Goal: Find specific page/section: Find specific page/section

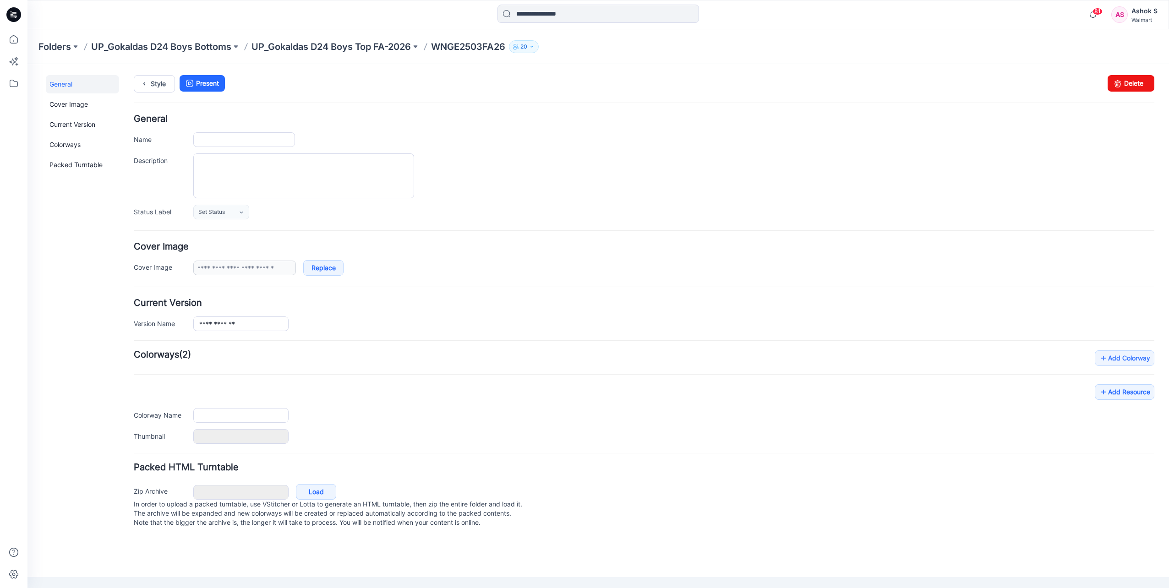
type input "**********"
type input "***"
type input "**********"
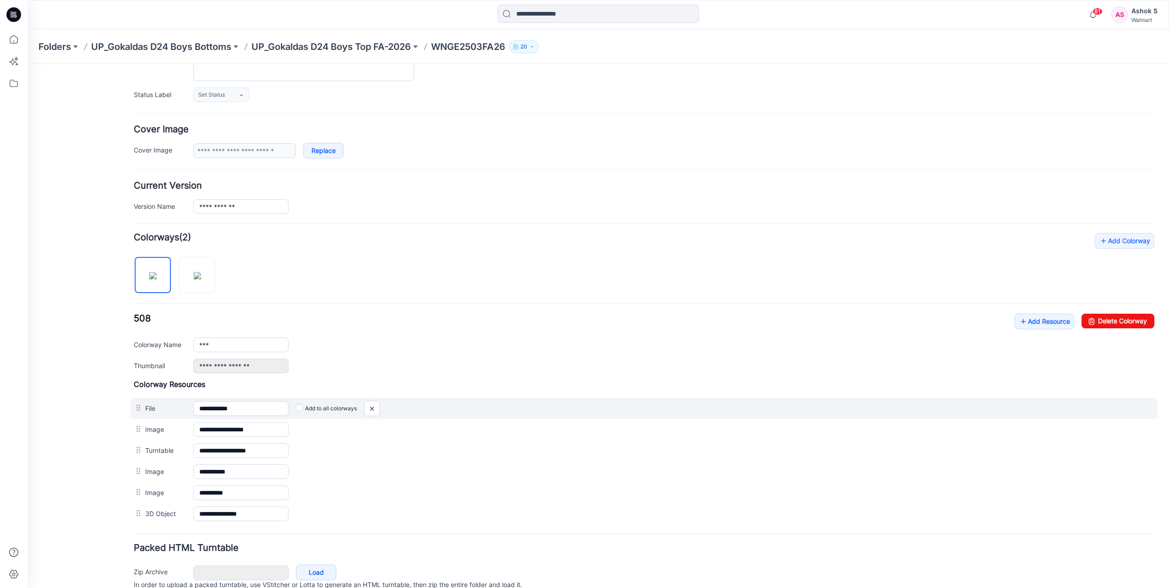
scroll to position [159, 0]
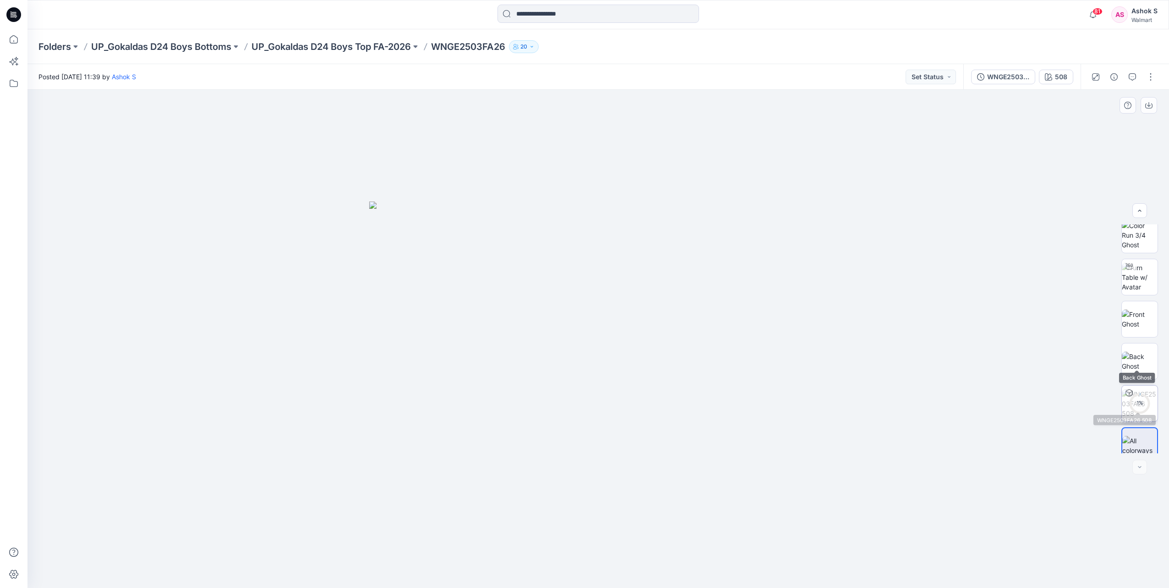
scroll to position [60, 0]
click at [1006, 74] on div "WNGE2503FA26" at bounding box center [1008, 77] width 42 height 10
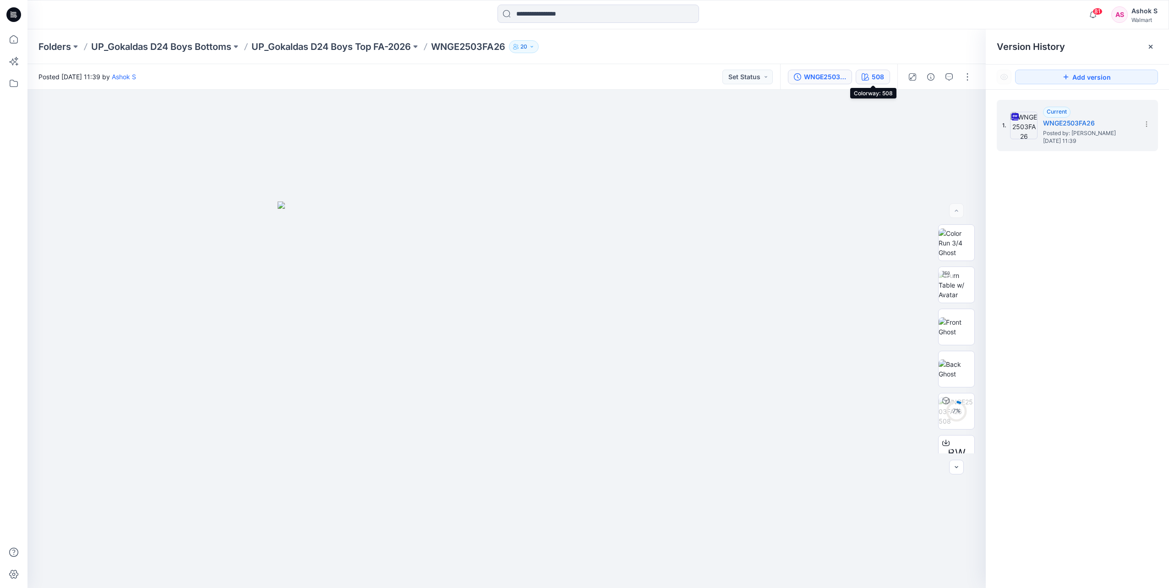
drag, startPoint x: 880, startPoint y: 73, endPoint x: 887, endPoint y: 80, distance: 10.7
click at [879, 76] on div "508" at bounding box center [878, 77] width 12 height 10
click at [1013, 156] on img at bounding box center [1014, 159] width 27 height 27
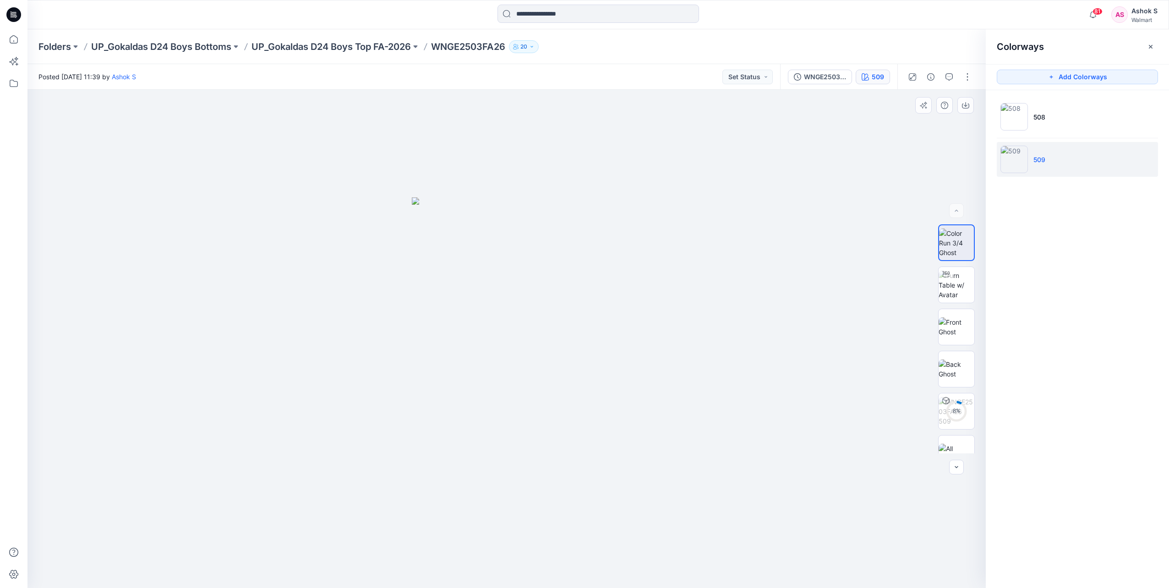
drag, startPoint x: 715, startPoint y: 342, endPoint x: 777, endPoint y: 343, distance: 62.3
click at [958, 326] on img at bounding box center [957, 326] width 36 height 19
click at [934, 82] on button "button" at bounding box center [931, 77] width 15 height 15
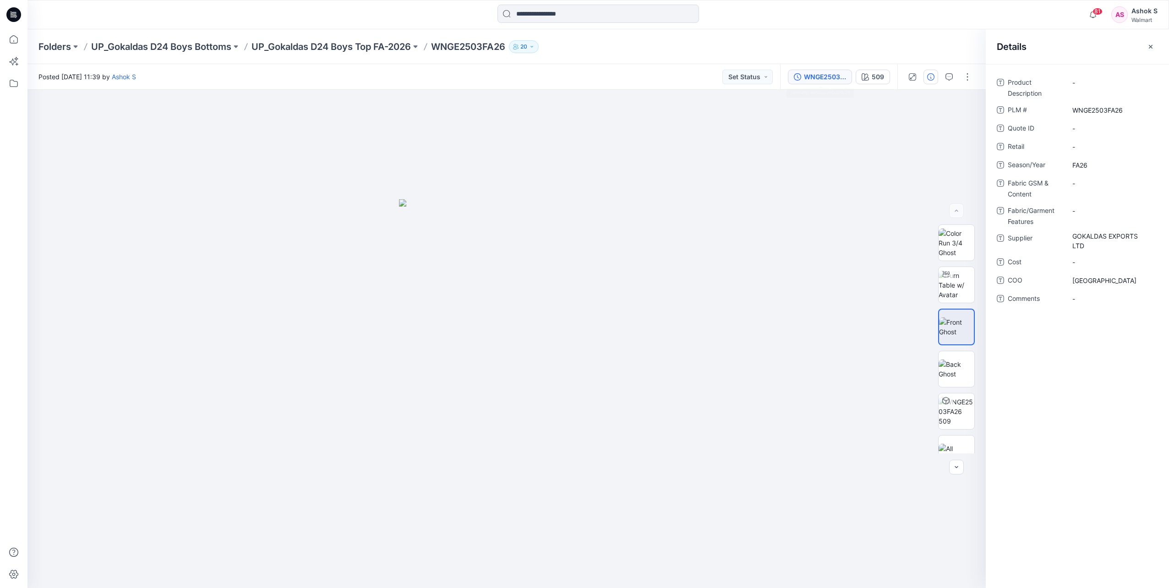
click at [822, 76] on div "WNGE2503FA26" at bounding box center [825, 77] width 42 height 10
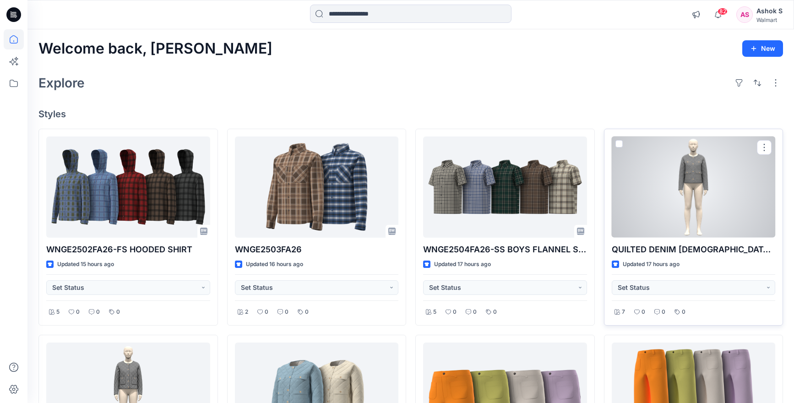
click at [677, 153] on div at bounding box center [694, 187] width 164 height 101
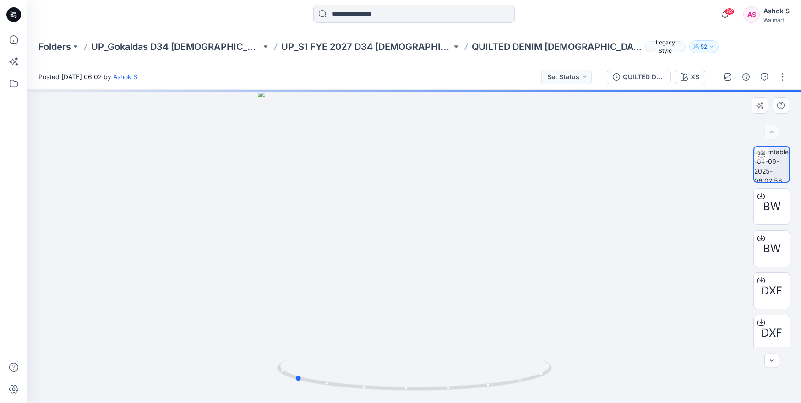
drag, startPoint x: 530, startPoint y: 232, endPoint x: 415, endPoint y: 235, distance: 115.5
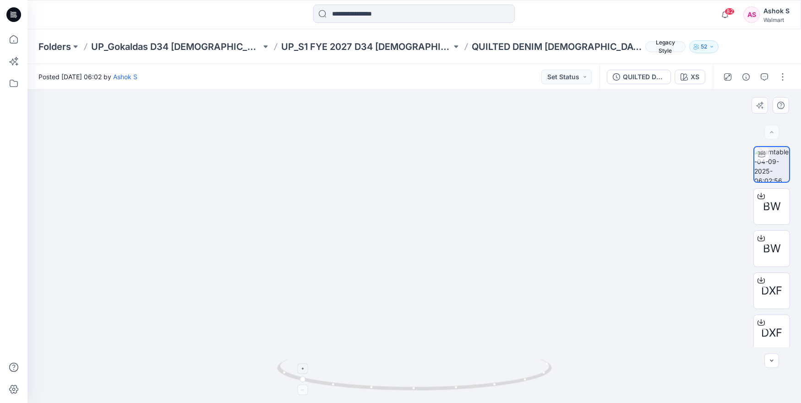
drag, startPoint x: 385, startPoint y: 263, endPoint x: 361, endPoint y: 363, distance: 102.9
drag, startPoint x: 391, startPoint y: 323, endPoint x: 498, endPoint y: 323, distance: 106.3
drag, startPoint x: 476, startPoint y: 390, endPoint x: 596, endPoint y: 382, distance: 119.4
click at [596, 382] on div at bounding box center [414, 246] width 774 height 313
click at [418, 378] on foreignobject at bounding box center [418, 377] width 11 height 11
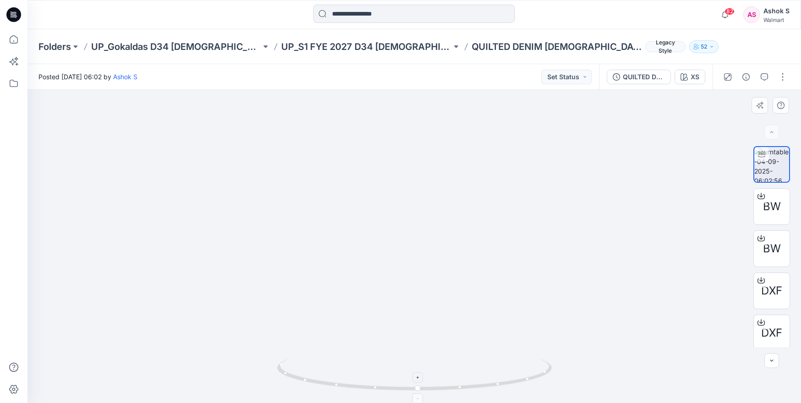
click at [418, 378] on foreignobject at bounding box center [418, 377] width 11 height 11
click at [420, 401] on icon at bounding box center [418, 398] width 5 height 5
click at [420, 401] on foreignobject at bounding box center [418, 399] width 11 height 11
click at [420, 382] on foreignobject at bounding box center [418, 377] width 11 height 11
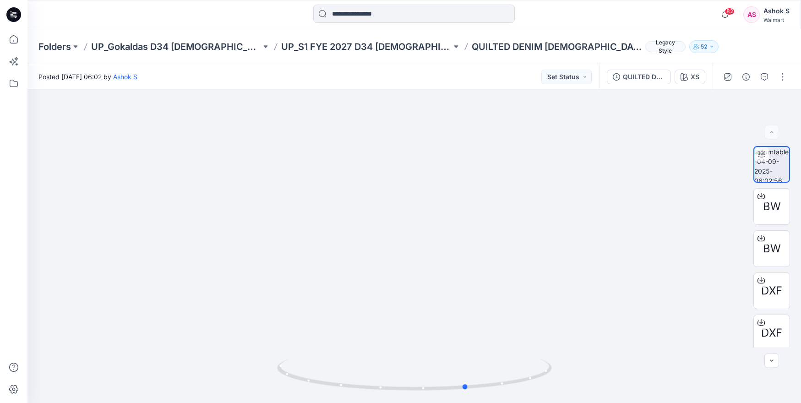
drag, startPoint x: 419, startPoint y: 386, endPoint x: 466, endPoint y: 425, distance: 61.8
click at [466, 403] on html "82 Notifications Your style WNGE2502FA26-FS HOODED SHIRT is ready 14 hours ago …" at bounding box center [400, 201] width 801 height 403
